Goal: Find specific page/section: Find specific page/section

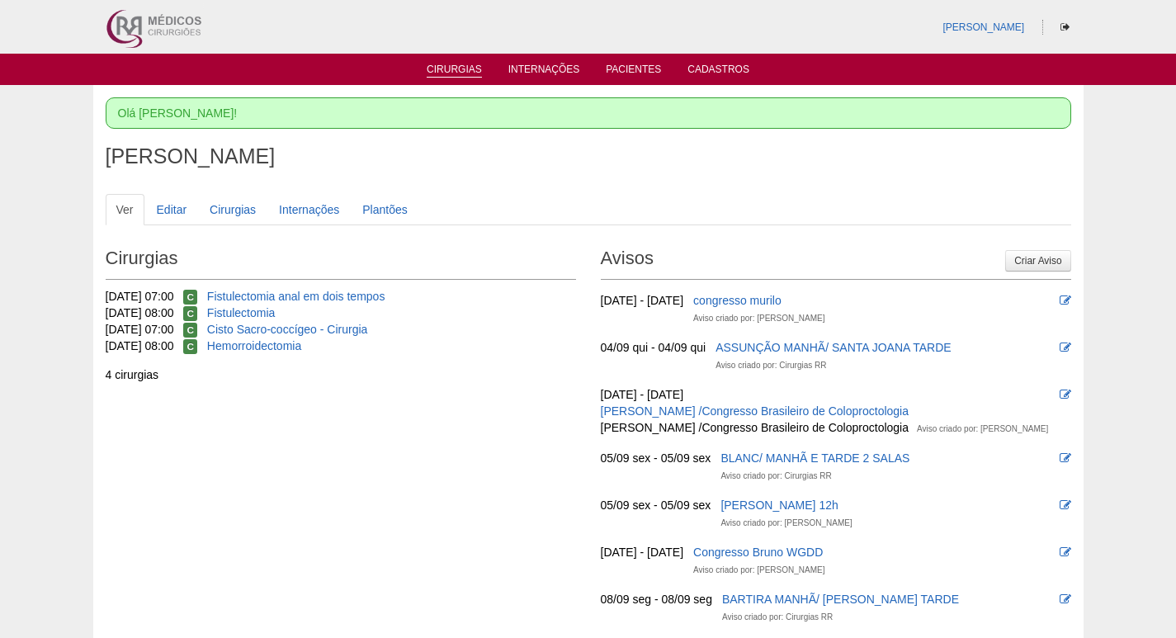
click at [473, 68] on link "Cirurgias" at bounding box center [454, 71] width 55 height 14
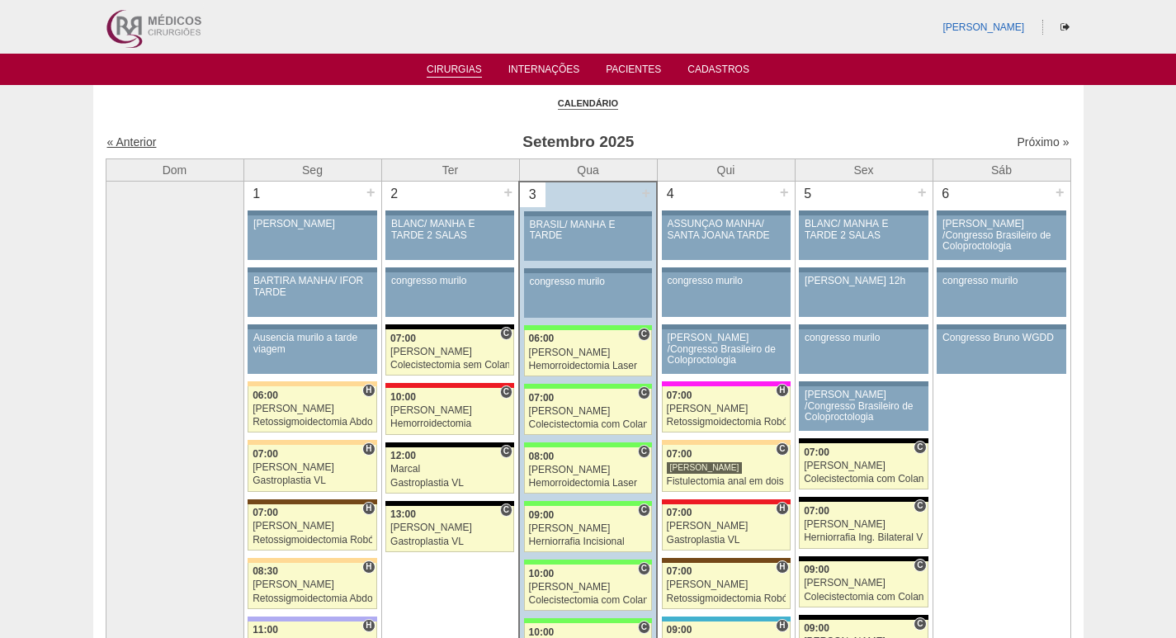
click at [136, 139] on link "« Anterior" at bounding box center [132, 141] width 50 height 13
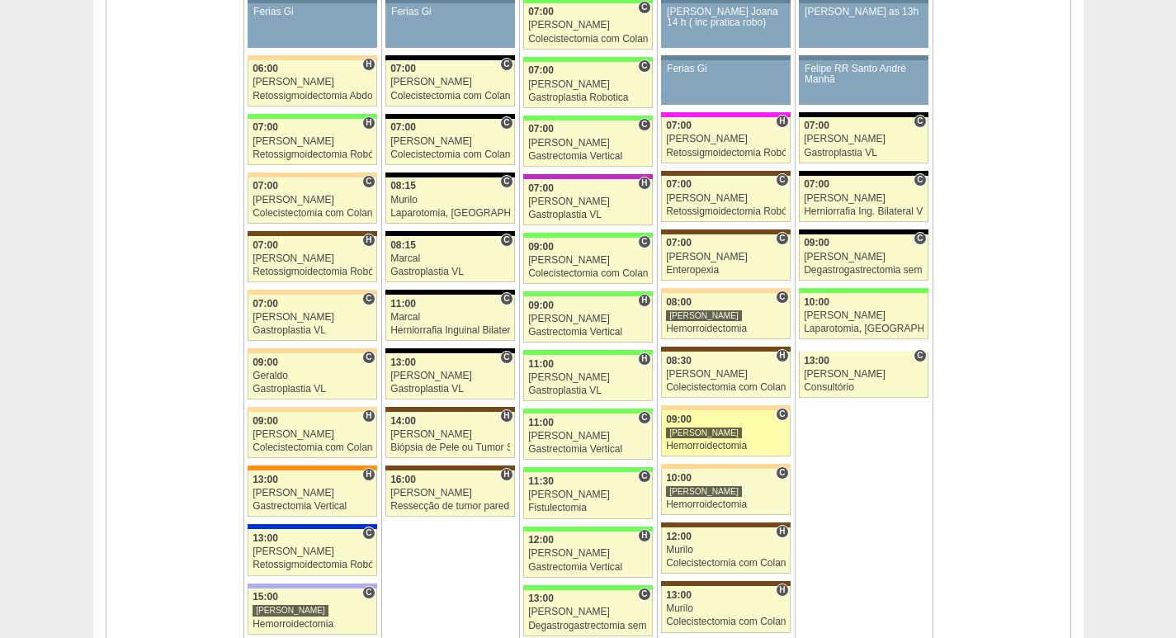
scroll to position [1073, 0]
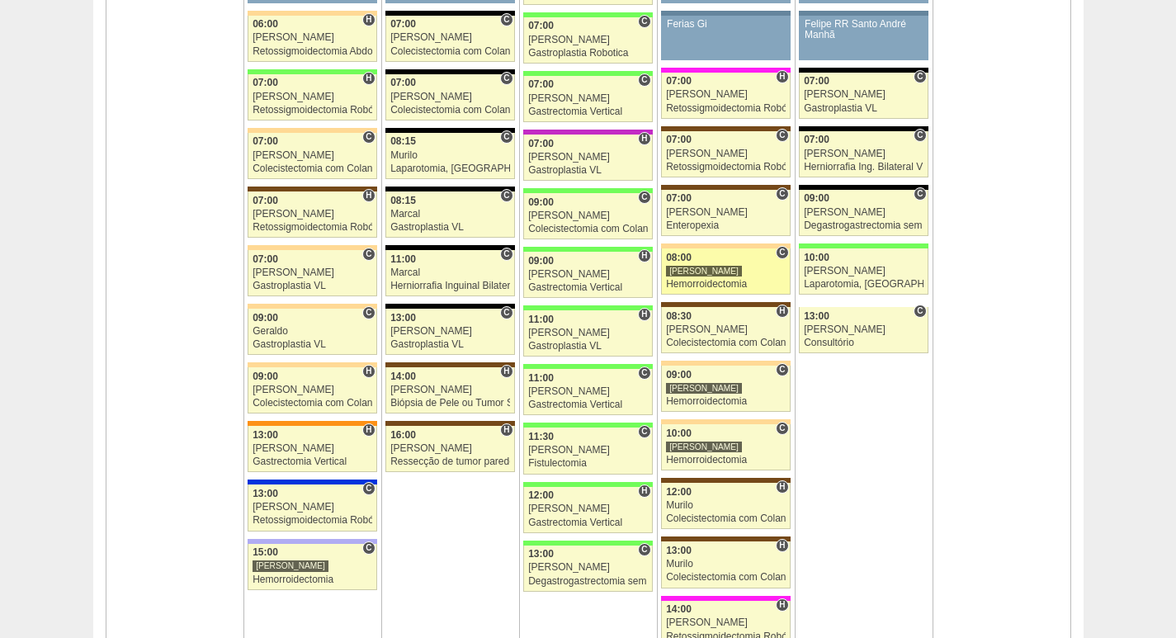
click at [712, 274] on div "[PERSON_NAME]" at bounding box center [726, 271] width 120 height 11
